Goal: Information Seeking & Learning: Learn about a topic

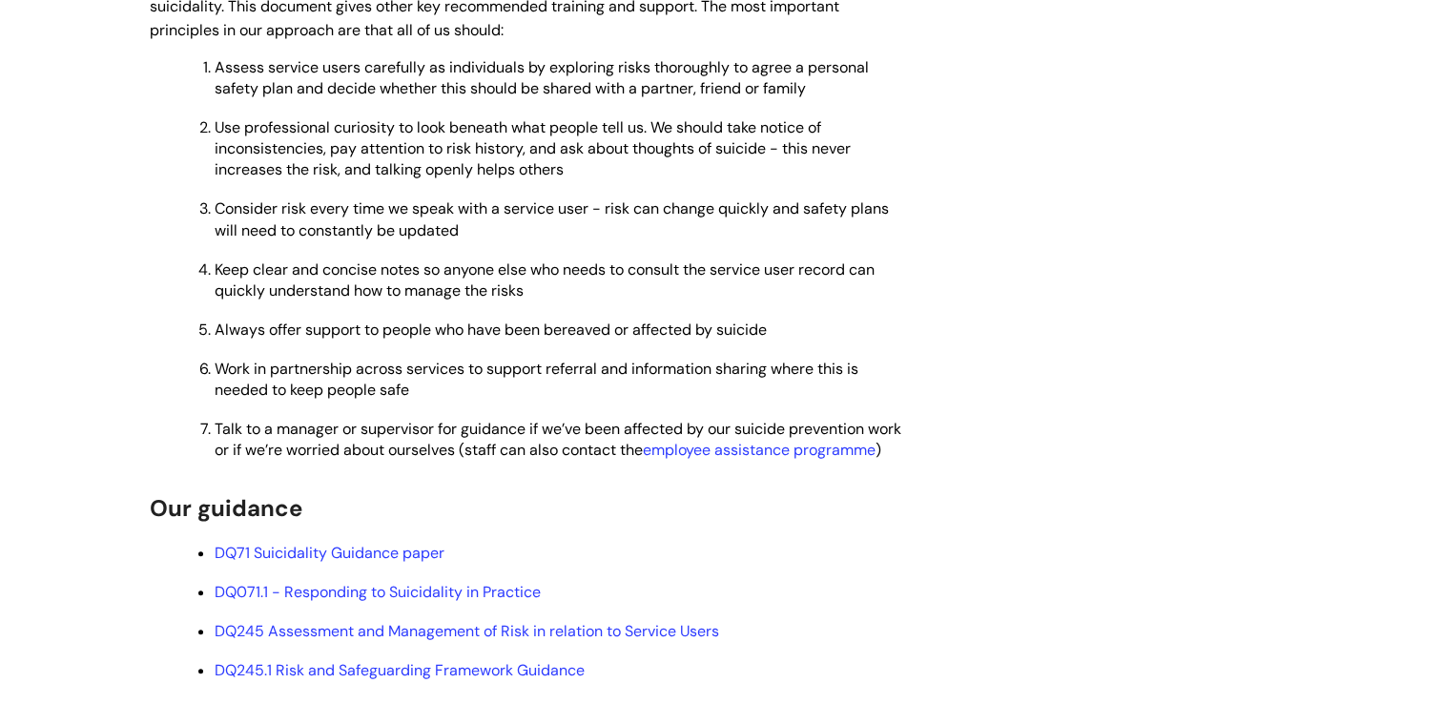
scroll to position [683, 0]
click at [786, 432] on span "Talk to a manager or supervisor for guidance if we’ve been affected by our suic…" at bounding box center [558, 438] width 687 height 41
click at [786, 441] on span "Talk to a manager or supervisor for guidance if we’ve been affected by our suic…" at bounding box center [558, 438] width 687 height 41
click at [759, 439] on span "Talk to a manager or supervisor for guidance if we’ve been affected by our suic…" at bounding box center [558, 438] width 687 height 41
click at [759, 455] on link "employee assistance programme" at bounding box center [759, 449] width 233 height 20
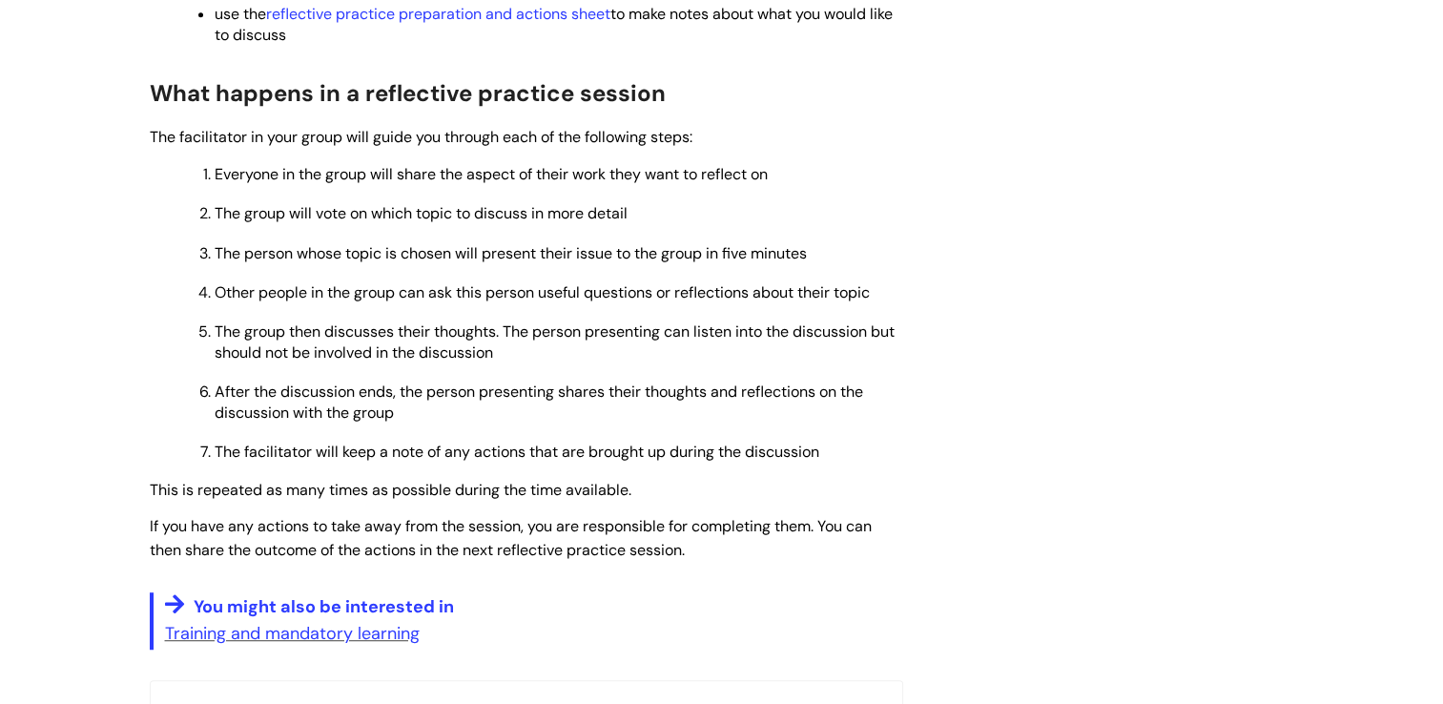
scroll to position [1046, 0]
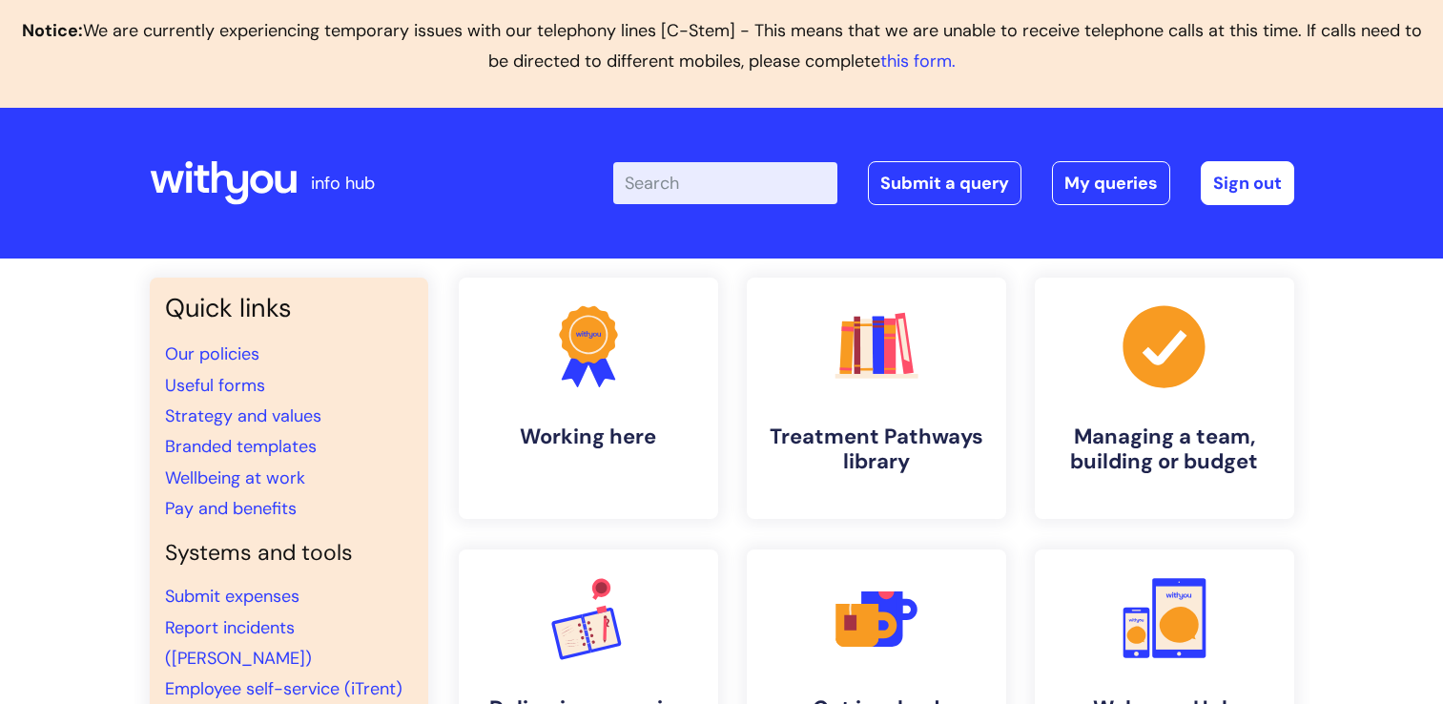
scroll to position [328, 0]
